Goal: Information Seeking & Learning: Learn about a topic

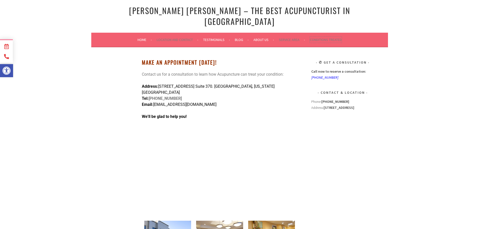
click at [333, 37] on link "Conditions Treated" at bounding box center [326, 40] width 32 height 6
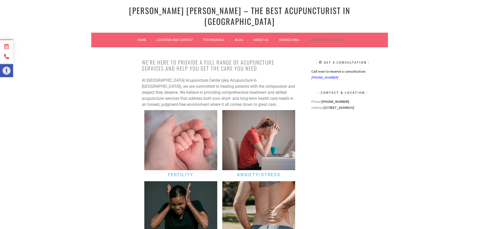
scroll to position [84, 0]
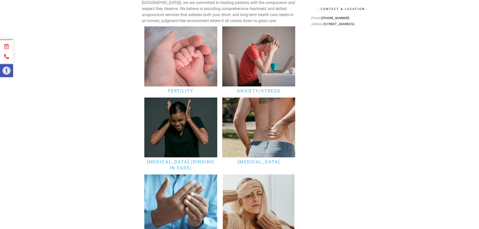
click at [267, 44] on img at bounding box center [258, 56] width 73 height 60
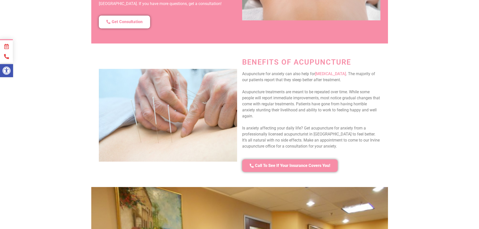
scroll to position [595, 0]
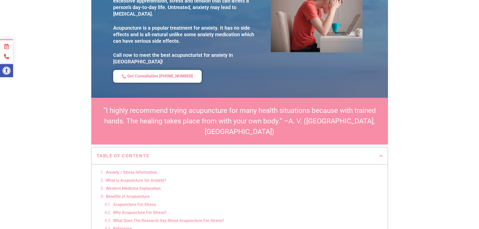
scroll to position [0, 0]
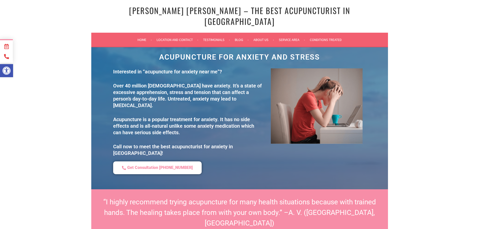
click at [207, 37] on link "Testimonials" at bounding box center [216, 40] width 27 height 6
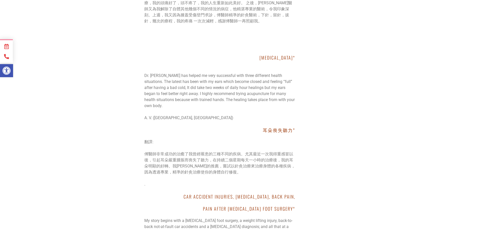
scroll to position [5200, 0]
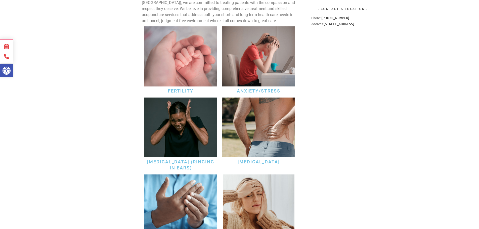
scroll to position [84, 0]
